Goal: Task Accomplishment & Management: Complete application form

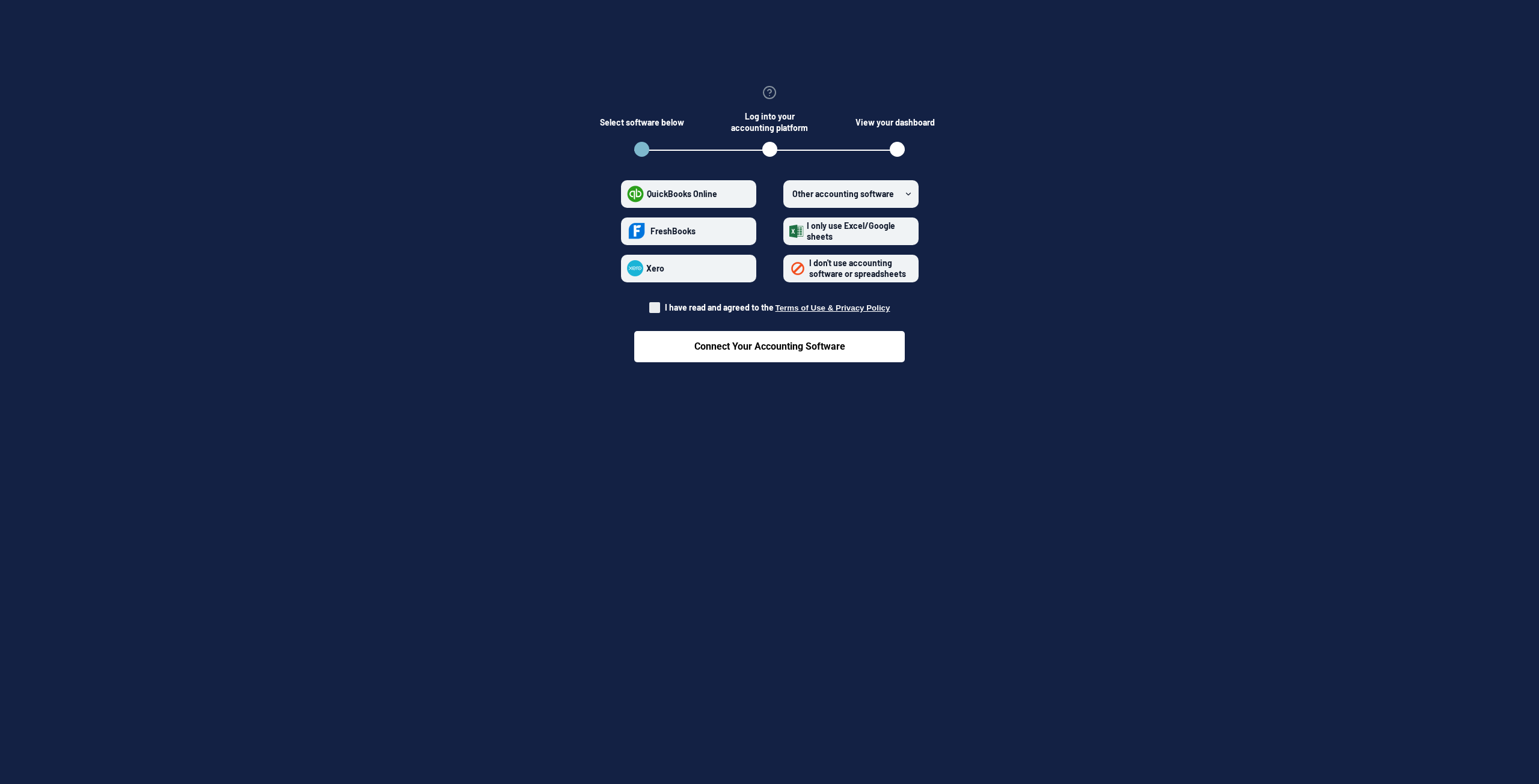
click at [661, 308] on span at bounding box center [654, 308] width 11 height 11
click at [650, 305] on input "I have read and agreed to the Terms of Use & Privacy Policy" at bounding box center [649, 304] width 1 height 1
checkbox input "true"
click at [706, 191] on span "QuickBooks Online" at bounding box center [682, 193] width 70 height 10
click at [628, 193] on Online "QuickBooks Online" at bounding box center [627, 193] width 1 height 1
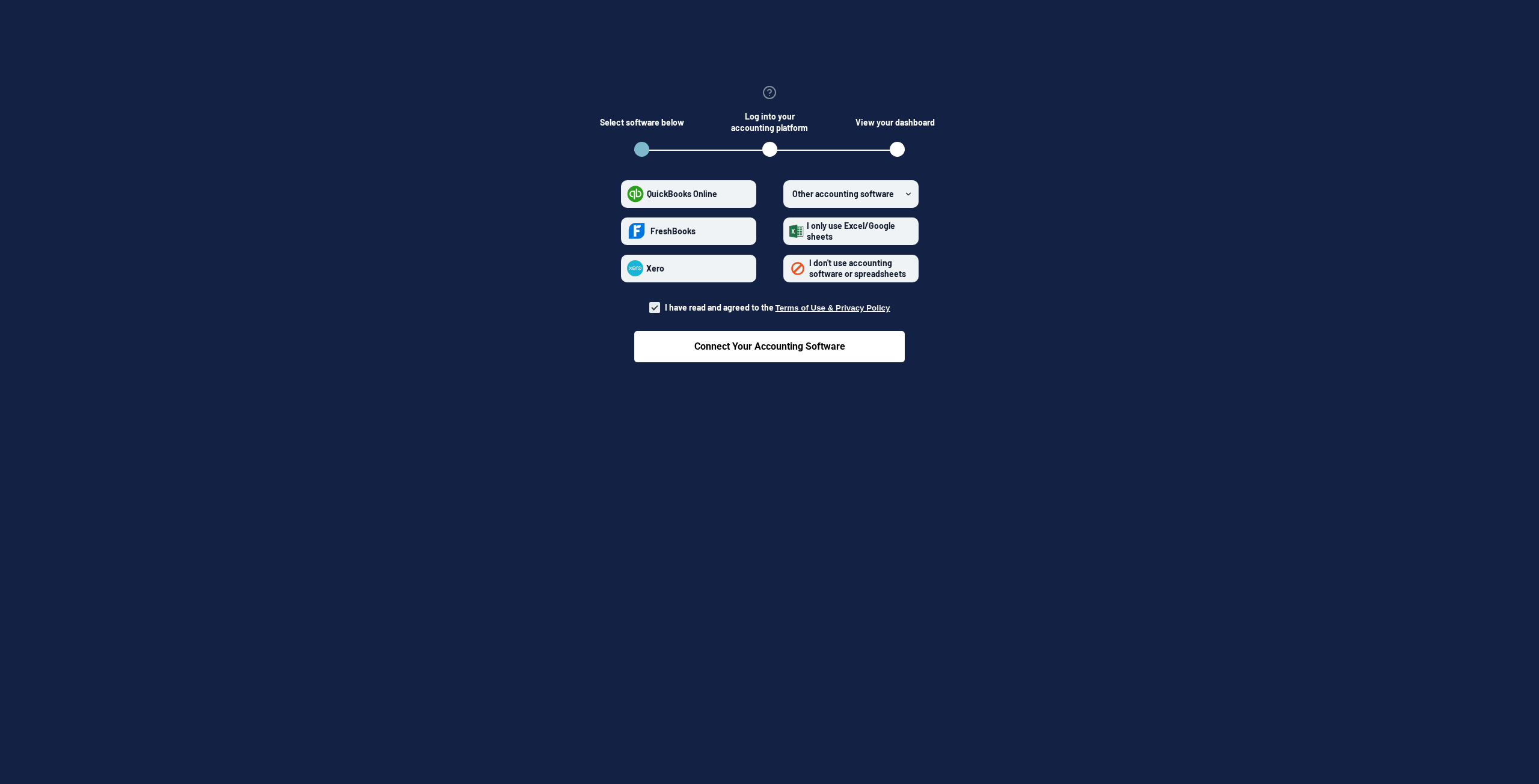
radio Online "true"
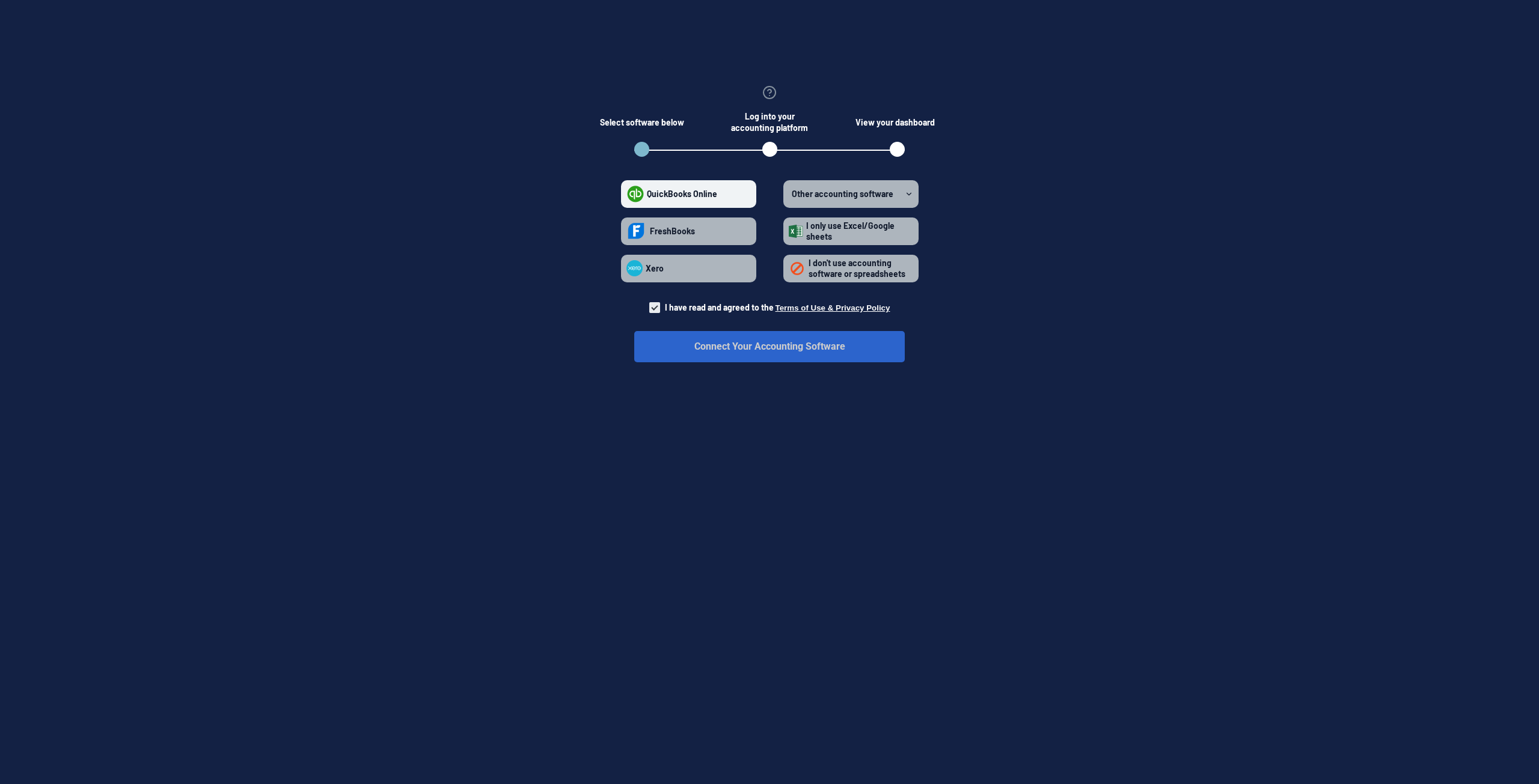
click at [806, 342] on button "Connect Your Accounting Software" at bounding box center [770, 346] width 271 height 31
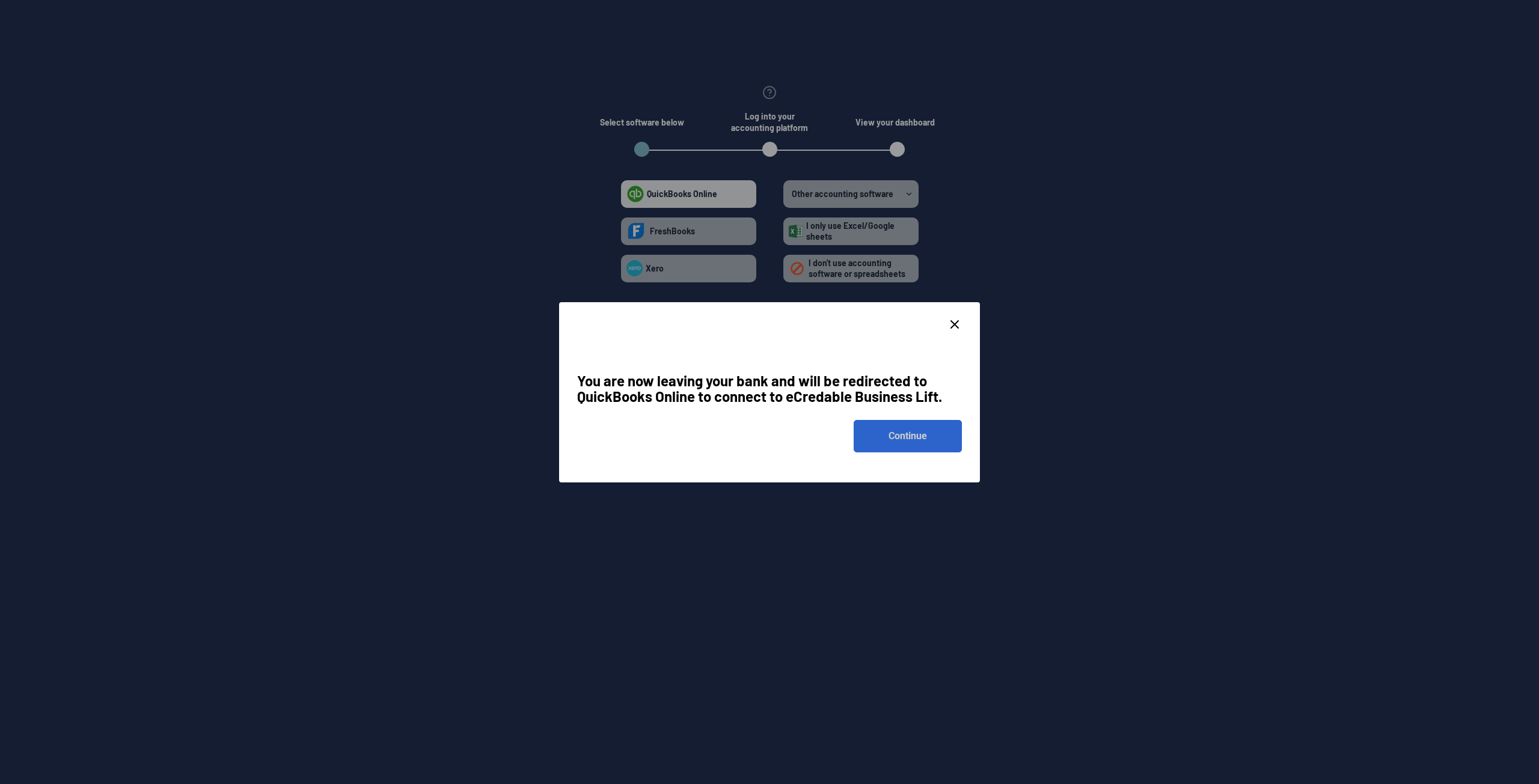
click at [898, 435] on button "Continue" at bounding box center [908, 436] width 109 height 32
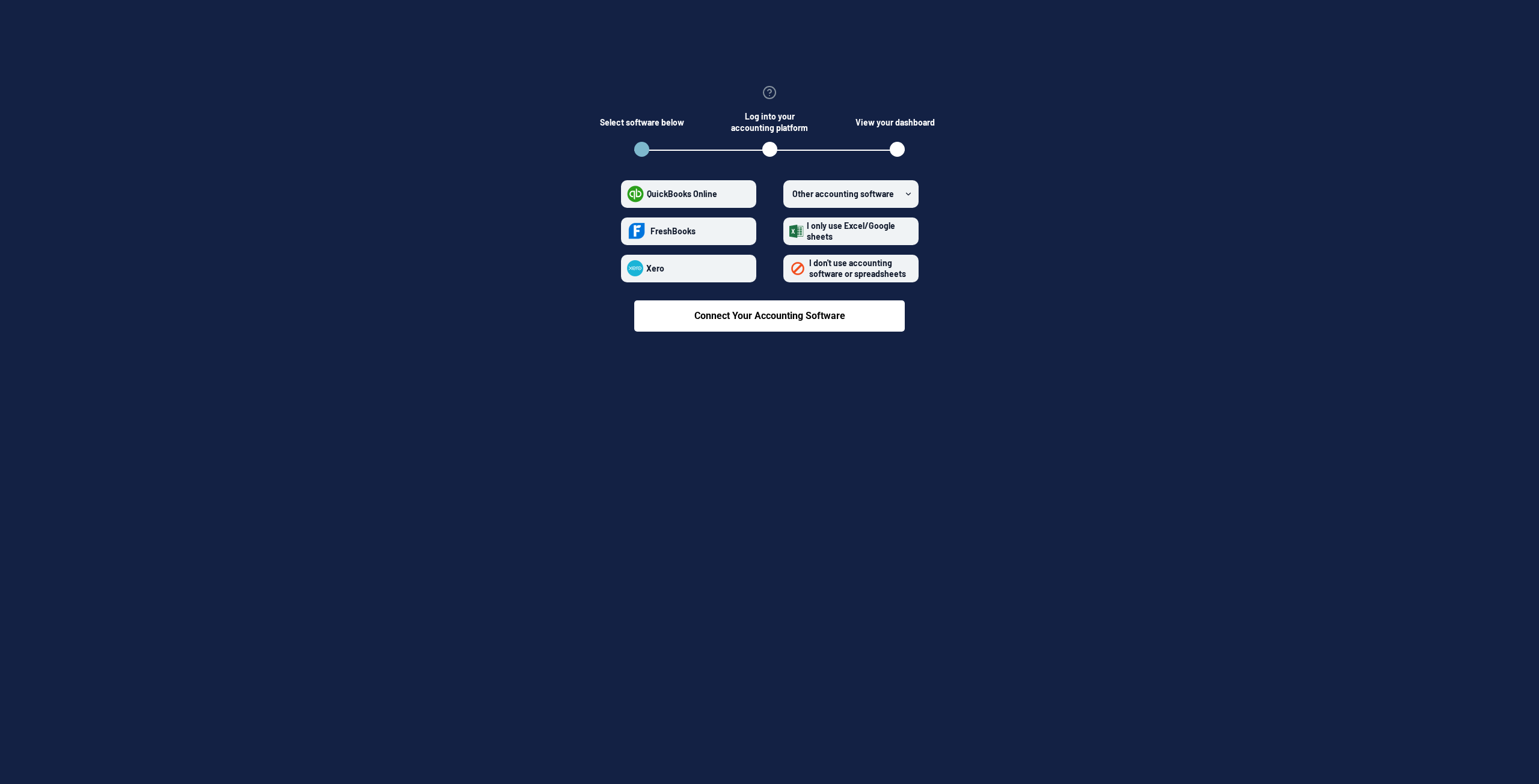
click at [830, 271] on span "I don't use accounting software or spreadsheets" at bounding box center [858, 268] width 97 height 21
click at [790, 269] on spreadsheets "I don't use accounting software or spreadsheets" at bounding box center [790, 268] width 1 height 1
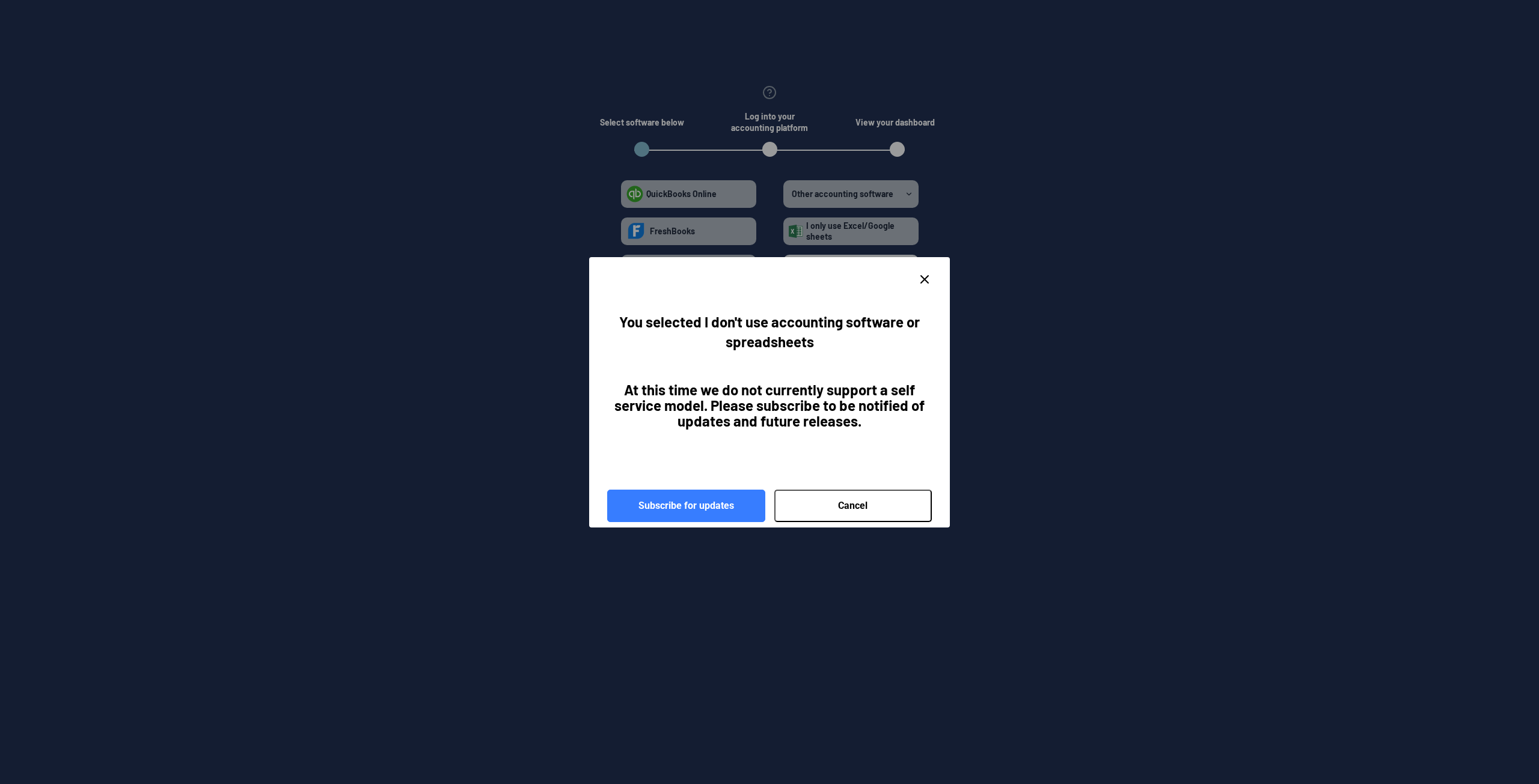
click at [846, 508] on button "Cancel" at bounding box center [853, 506] width 158 height 32
radio spreadsheets "false"
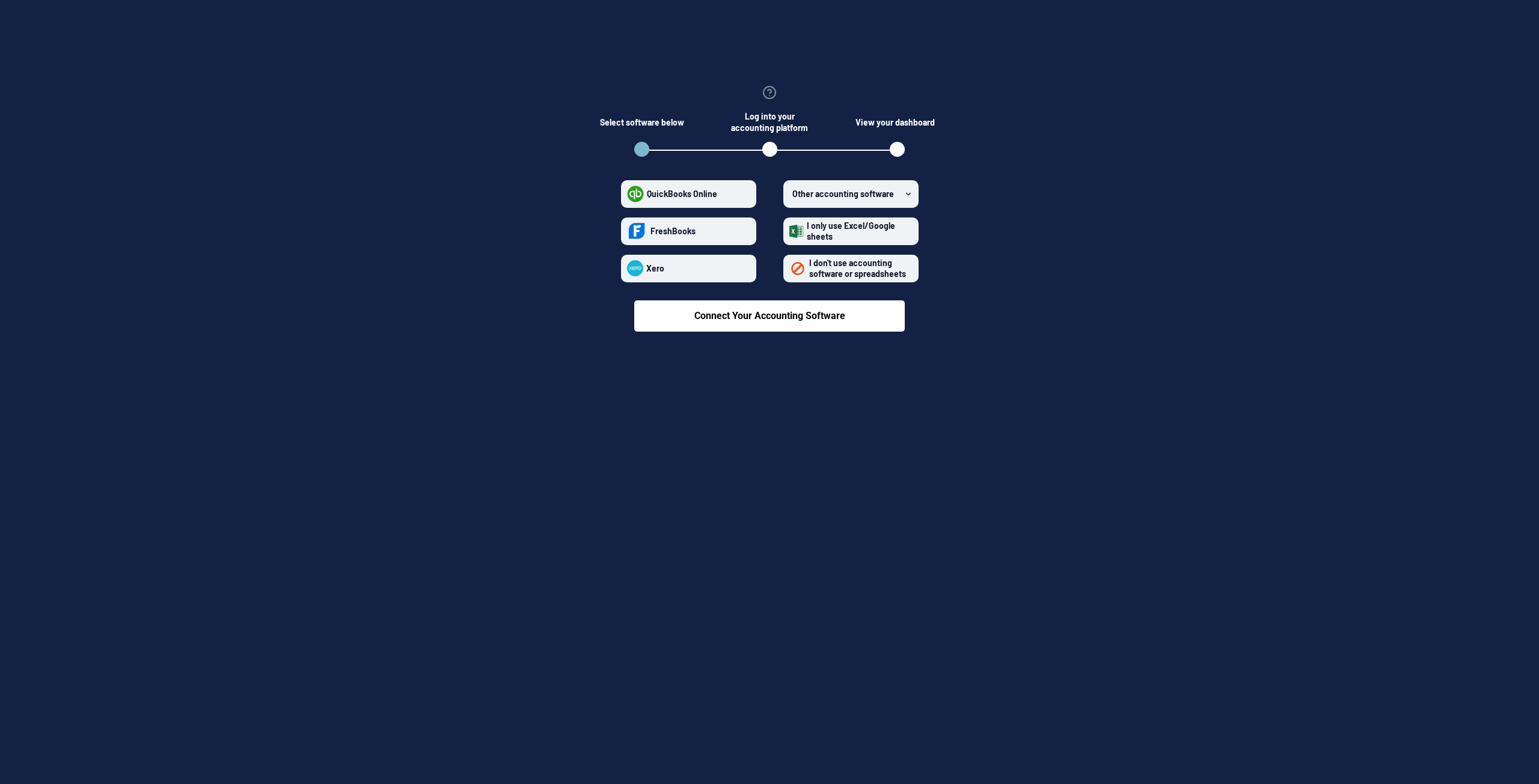
click at [703, 187] on label "QuickBooks Online" at bounding box center [688, 194] width 135 height 28
click at [628, 193] on Online "QuickBooks Online" at bounding box center [627, 193] width 1 height 1
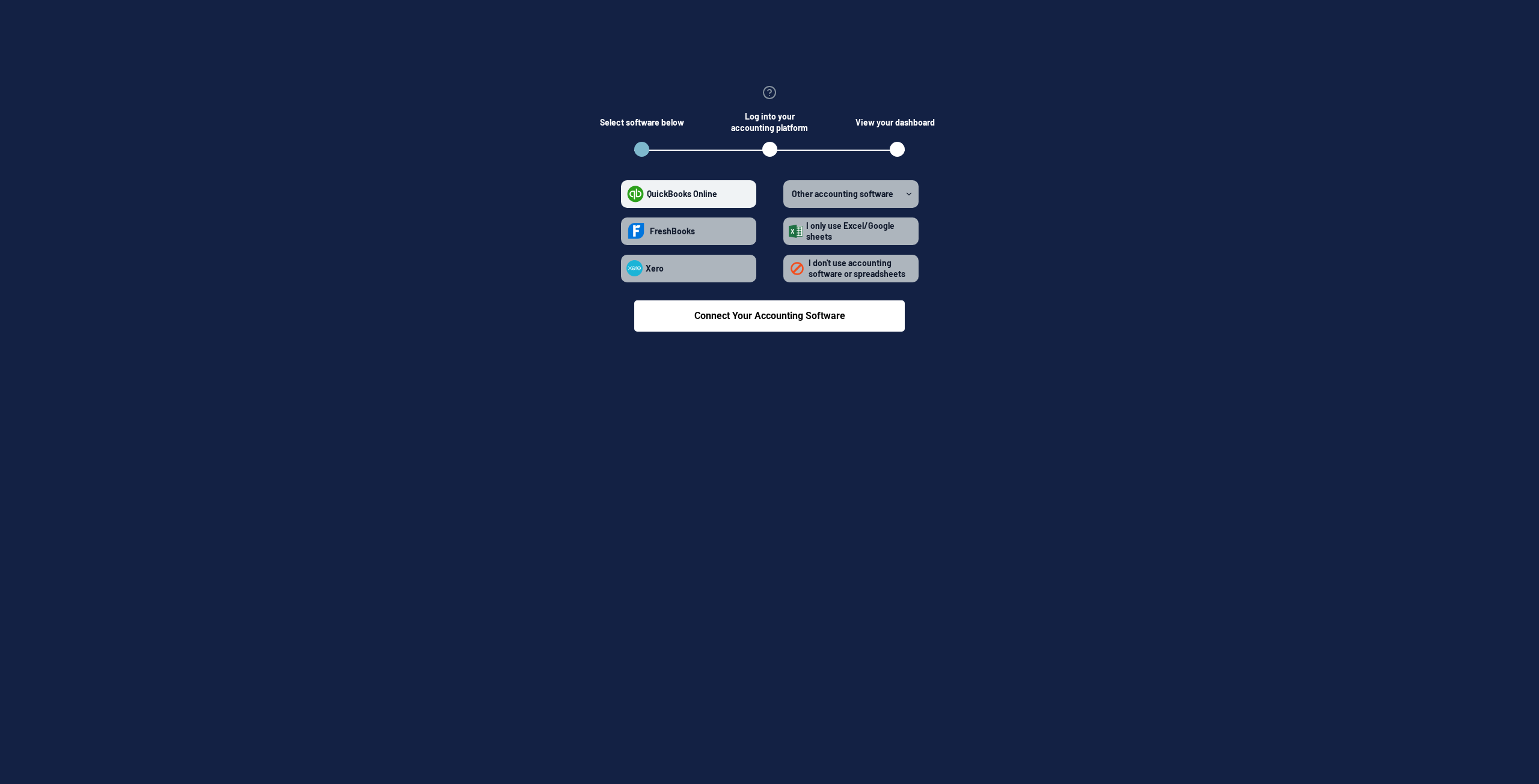
click at [714, 192] on span "QuickBooks Online" at bounding box center [682, 193] width 70 height 10
click at [628, 193] on Online "QuickBooks Online" at bounding box center [627, 193] width 1 height 1
click at [697, 192] on span "QuickBooks Online" at bounding box center [682, 193] width 70 height 10
click at [628, 193] on Online "QuickBooks Online" at bounding box center [627, 193] width 1 height 1
click at [814, 195] on span "Other accounting software" at bounding box center [843, 193] width 102 height 10
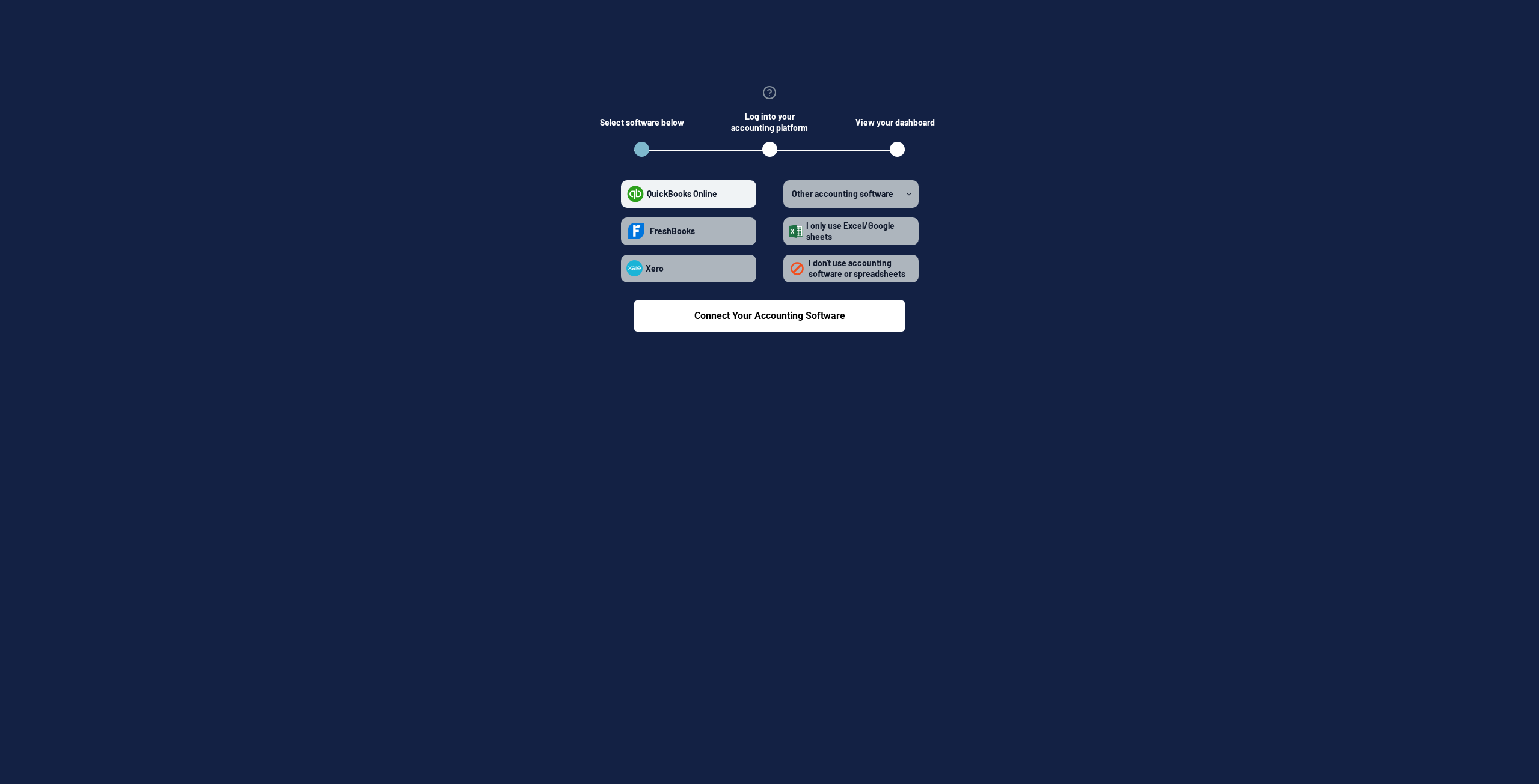
click at [790, 194] on software "Other accounting software" at bounding box center [789, 193] width 1 height 1
radio Online "false"
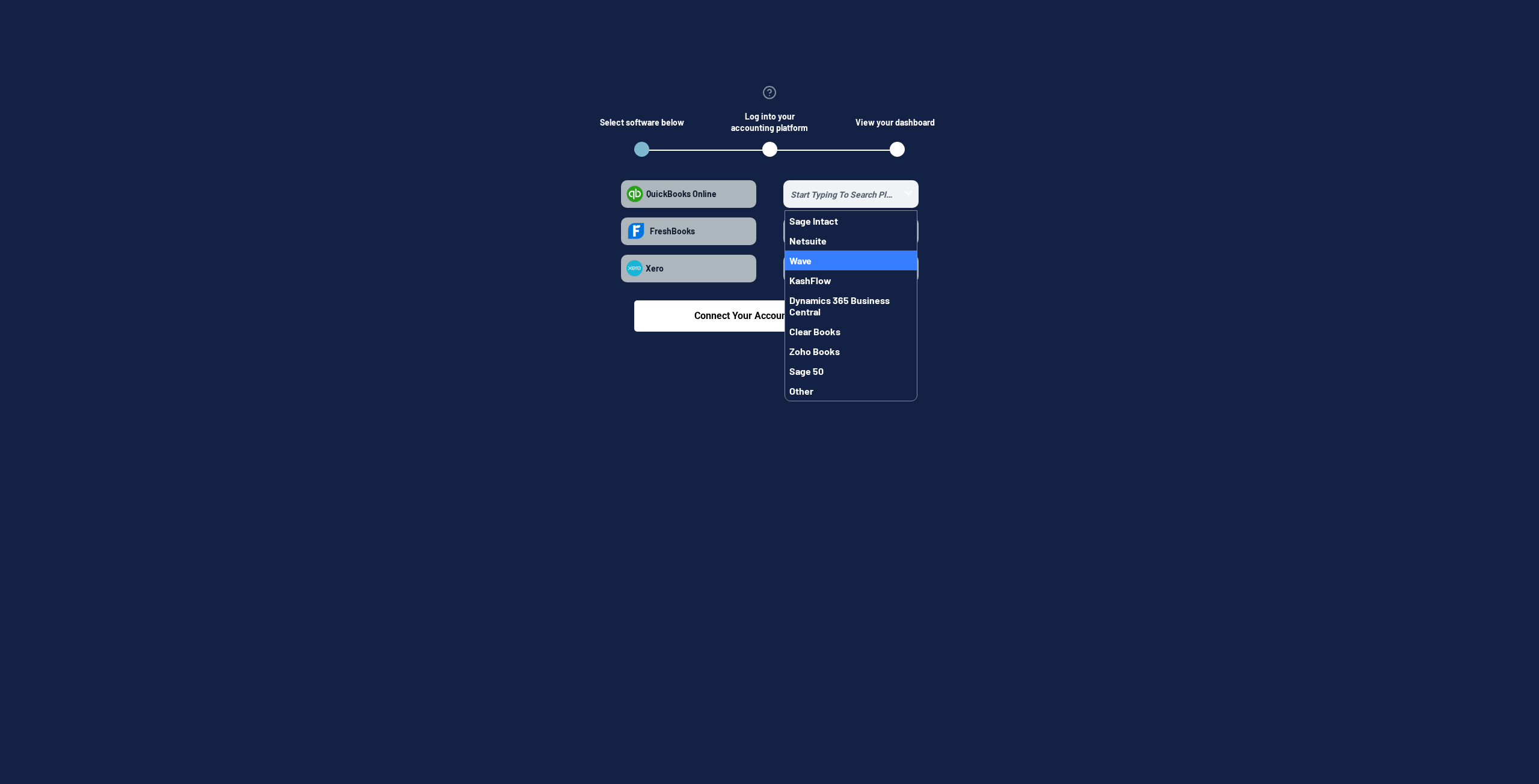
click at [821, 261] on button "Wave" at bounding box center [851, 261] width 131 height 20
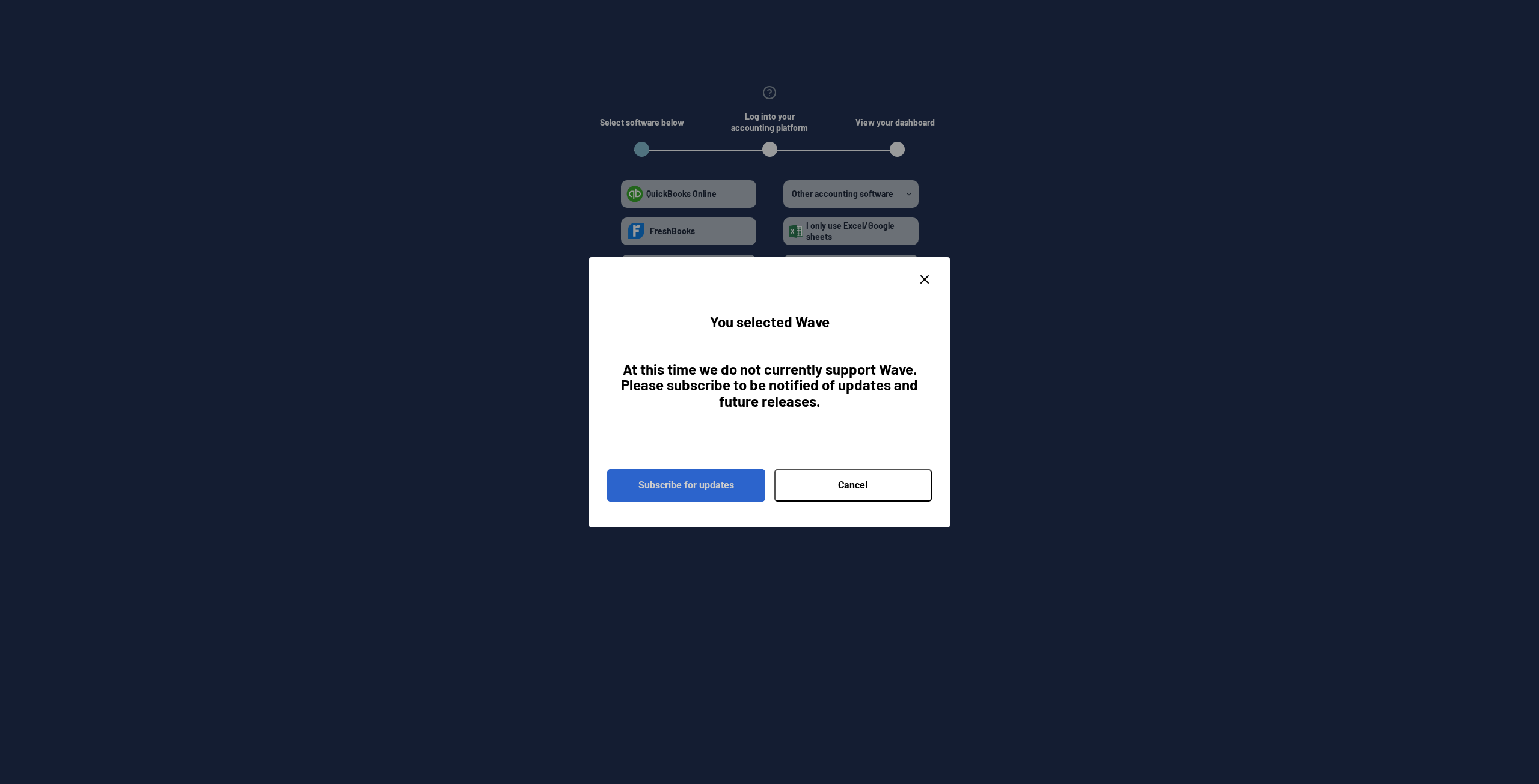
click at [716, 483] on button "Subscribe for updates" at bounding box center [686, 485] width 158 height 32
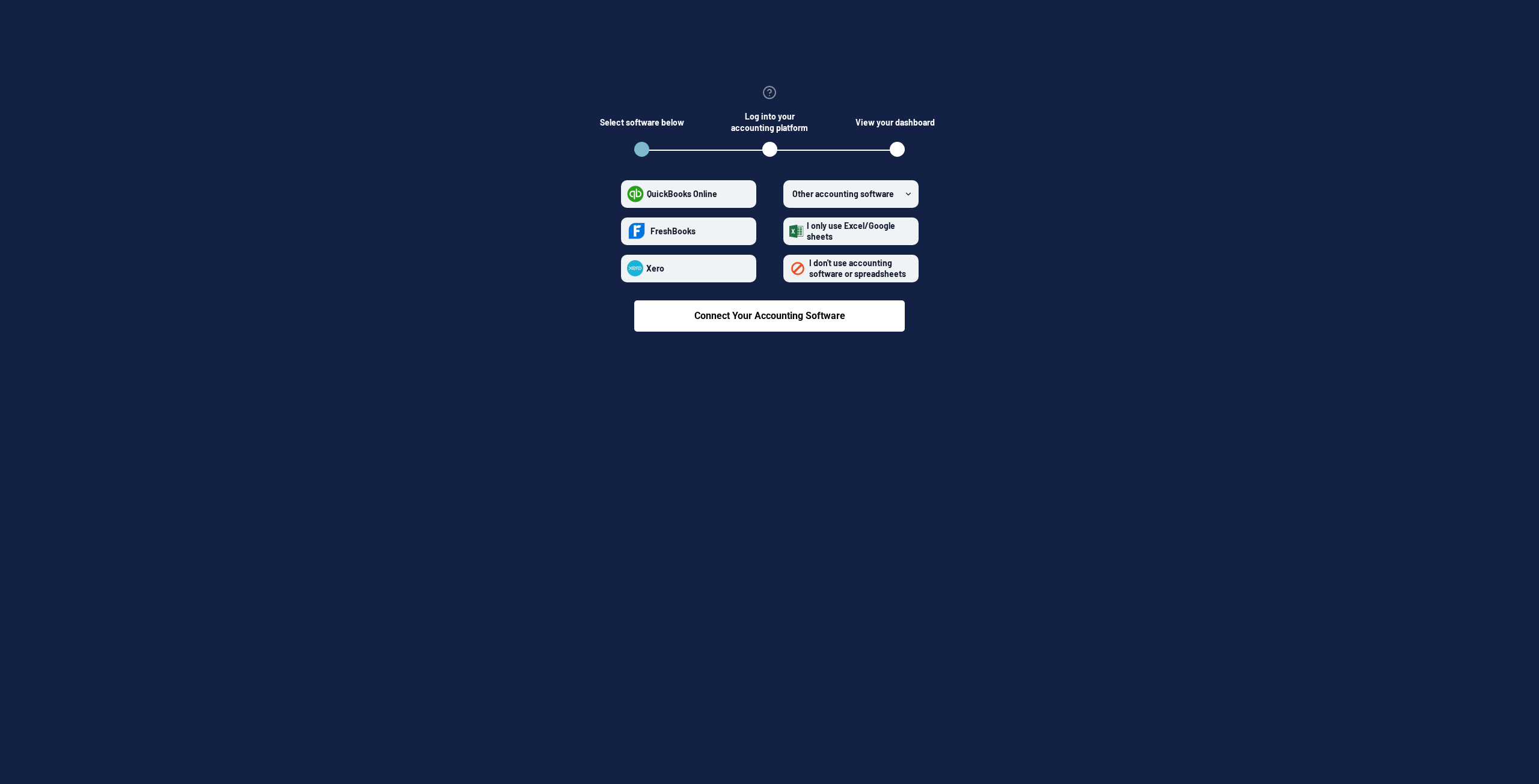
click at [842, 193] on span "Other accounting software" at bounding box center [843, 193] width 102 height 10
click at [790, 193] on software "Other accounting software" at bounding box center [790, 193] width 1 height 1
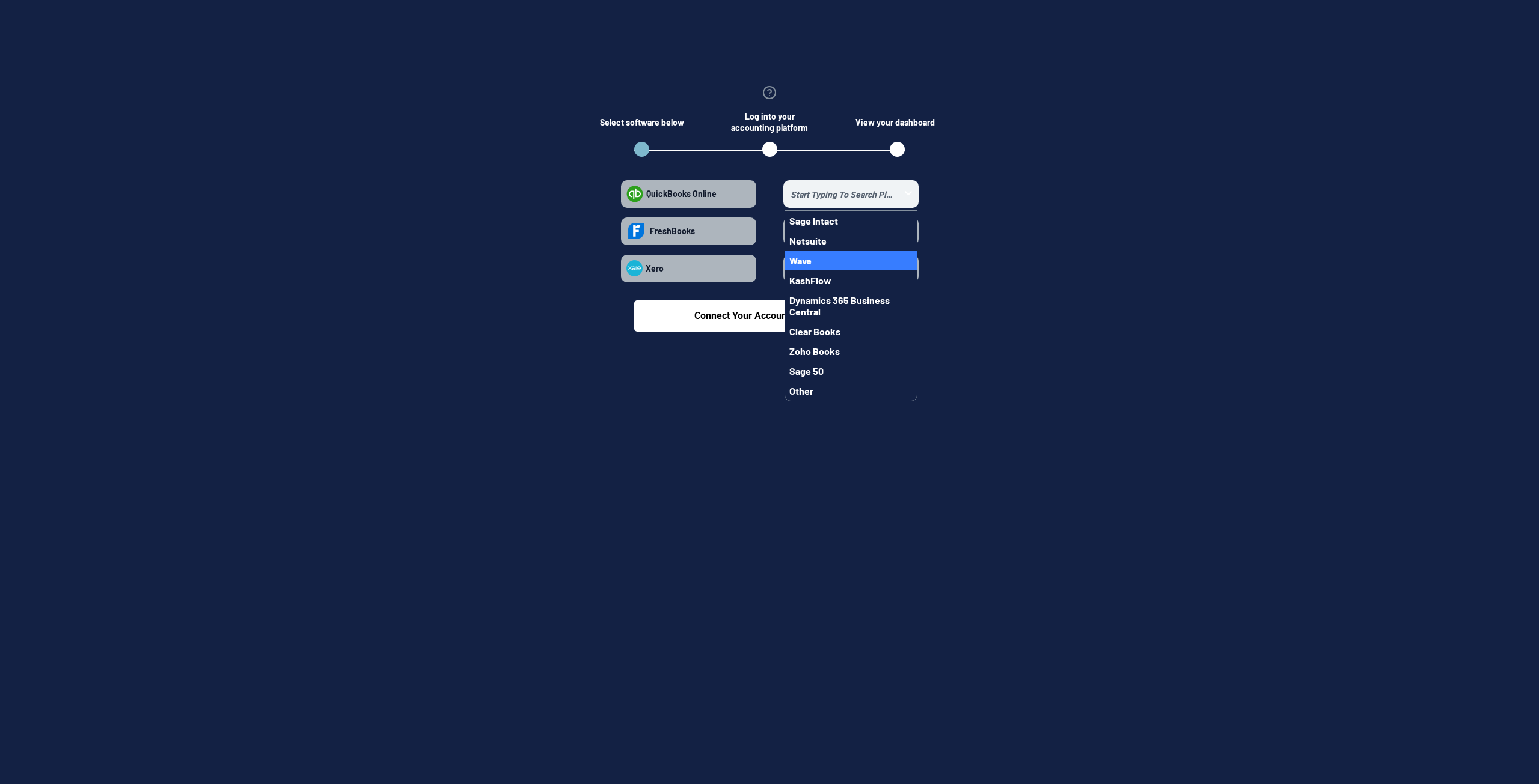
click at [822, 257] on button "Wave" at bounding box center [851, 261] width 131 height 20
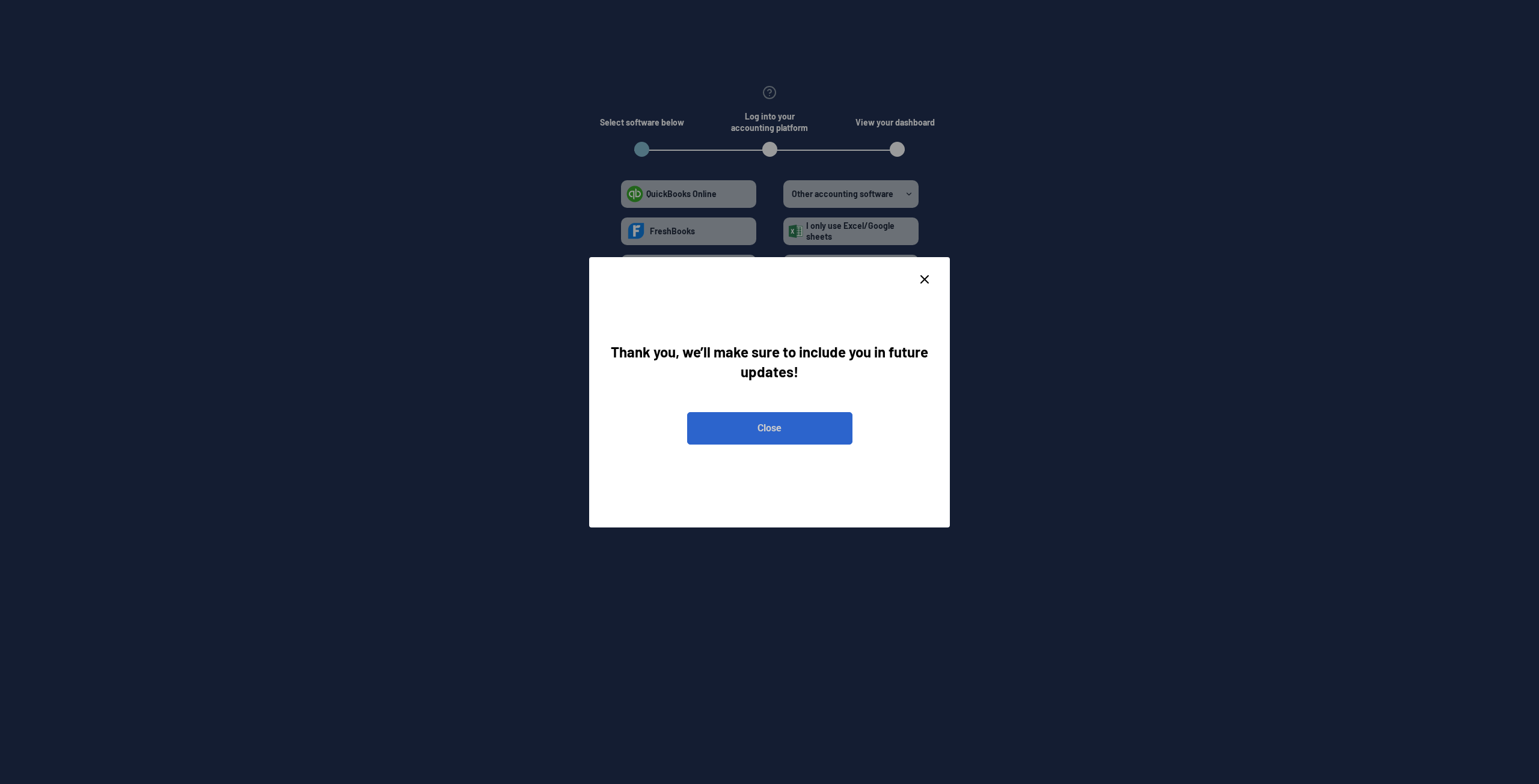
click at [805, 423] on button "Close" at bounding box center [770, 429] width 165 height 32
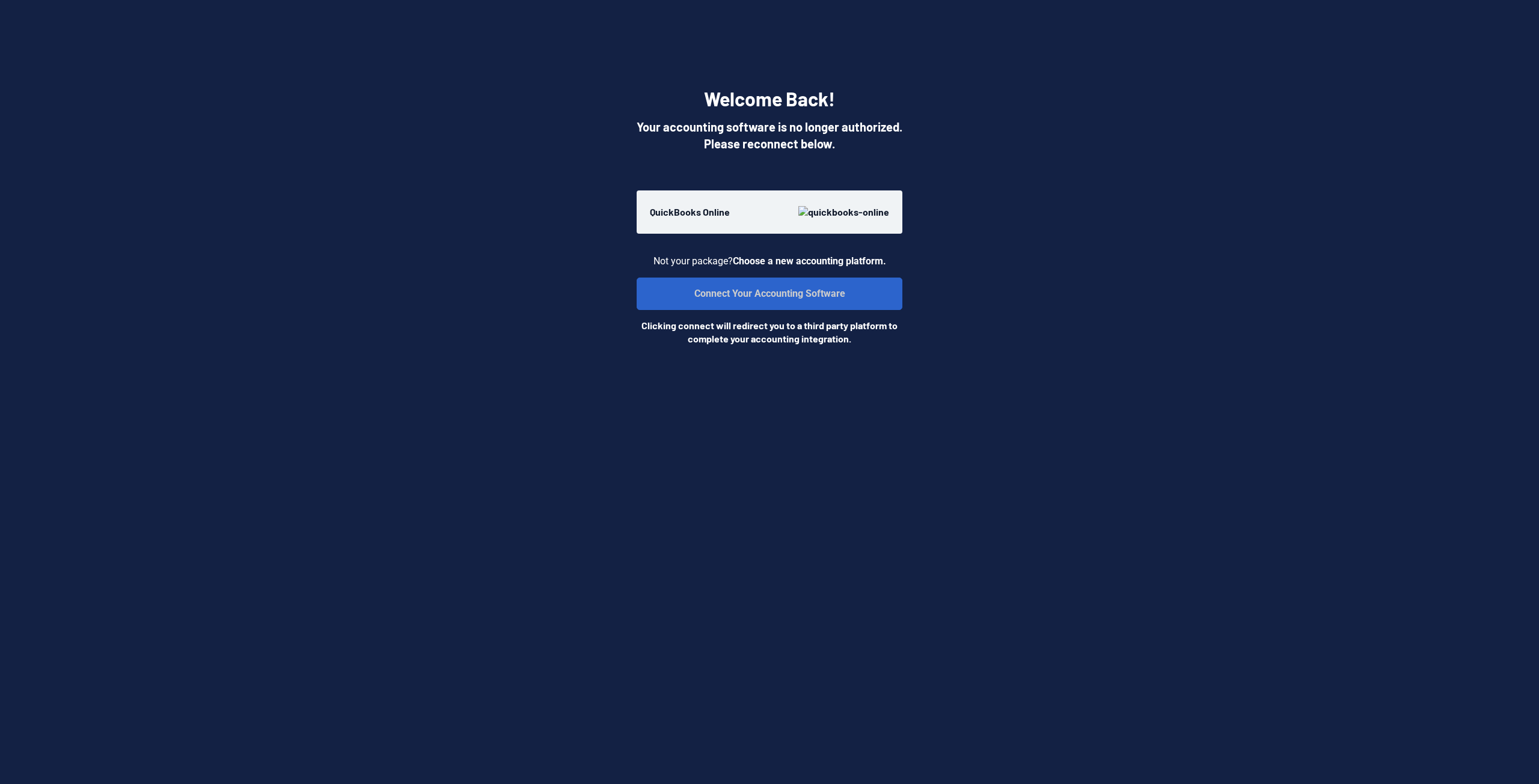
click at [785, 291] on button "Connect Your Accounting Software" at bounding box center [770, 293] width 266 height 32
